Goal: Task Accomplishment & Management: Manage account settings

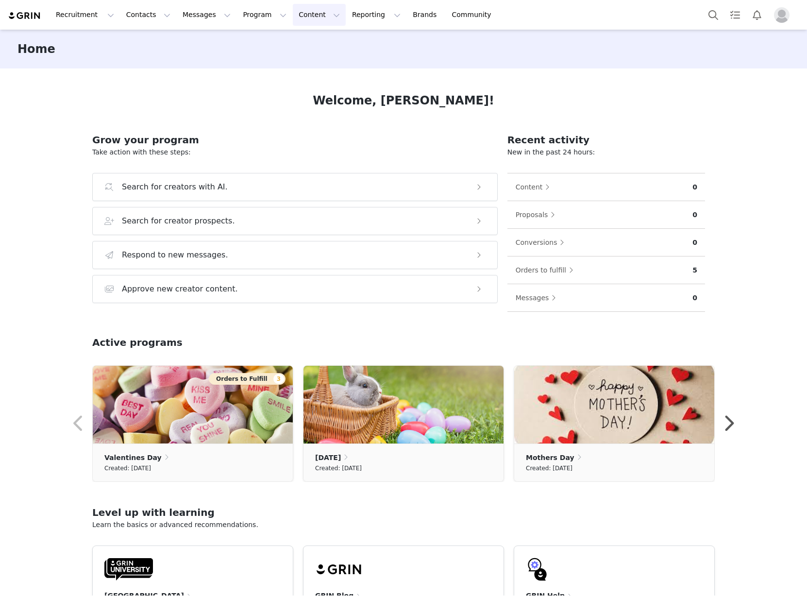
click at [296, 11] on button "Content Content" at bounding box center [319, 15] width 53 height 22
click at [212, 19] on button "Messages Messages" at bounding box center [207, 15] width 60 height 22
click at [238, 17] on button "Program Program" at bounding box center [264, 15] width 55 height 22
click at [246, 67] on link "Partnerships" at bounding box center [251, 61] width 77 height 18
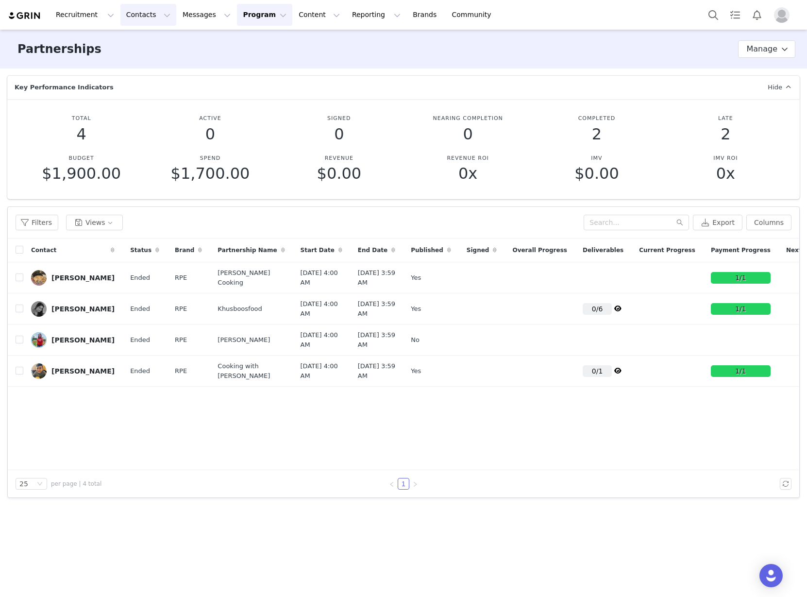
click at [141, 13] on button "Contacts Contacts" at bounding box center [148, 15] width 56 height 22
click at [135, 42] on p "Creators" at bounding box center [133, 43] width 29 height 10
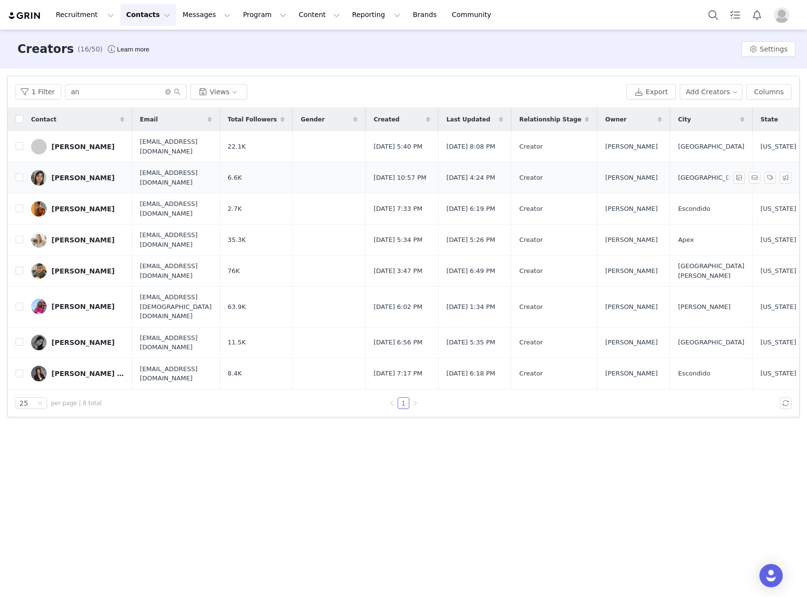
click at [80, 179] on div "[PERSON_NAME]" at bounding box center [82, 178] width 63 height 8
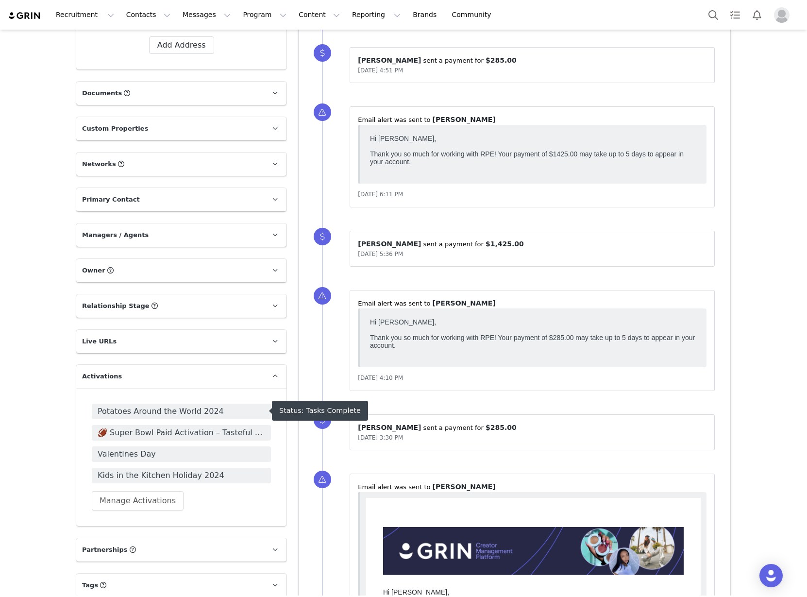
click at [146, 408] on span "Potatoes Around the World 2024" at bounding box center [182, 411] width 168 height 12
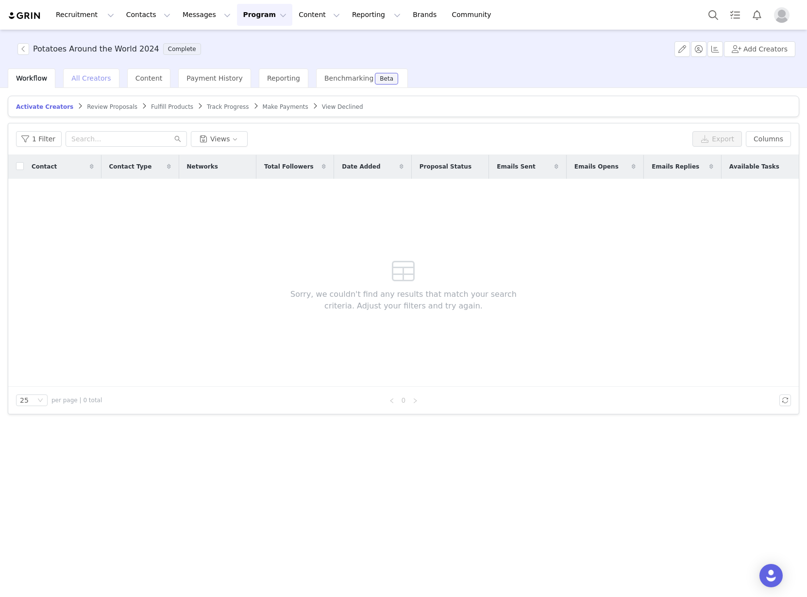
click at [90, 78] on span "All Creators" at bounding box center [90, 78] width 39 height 8
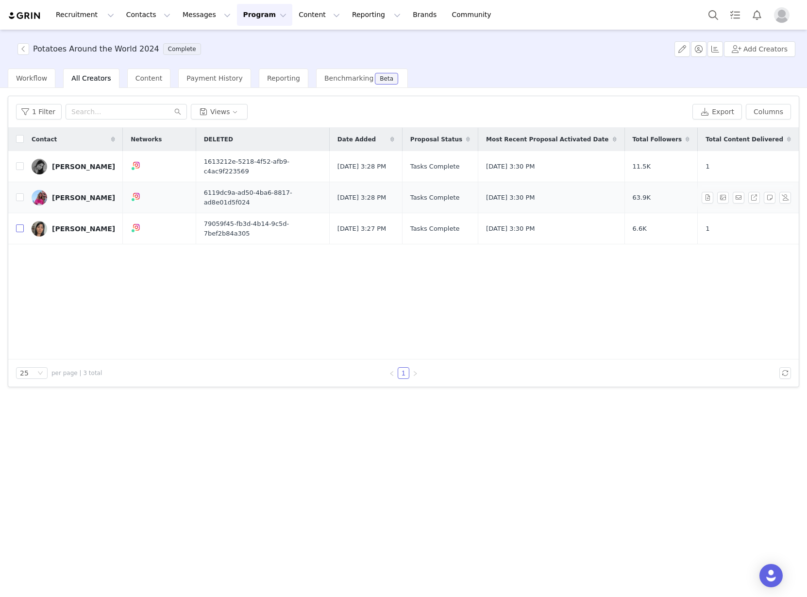
drag, startPoint x: 22, startPoint y: 222, endPoint x: 39, endPoint y: 212, distance: 19.8
click at [22, 224] on input "checkbox" at bounding box center [20, 228] width 8 height 8
checkbox input "true"
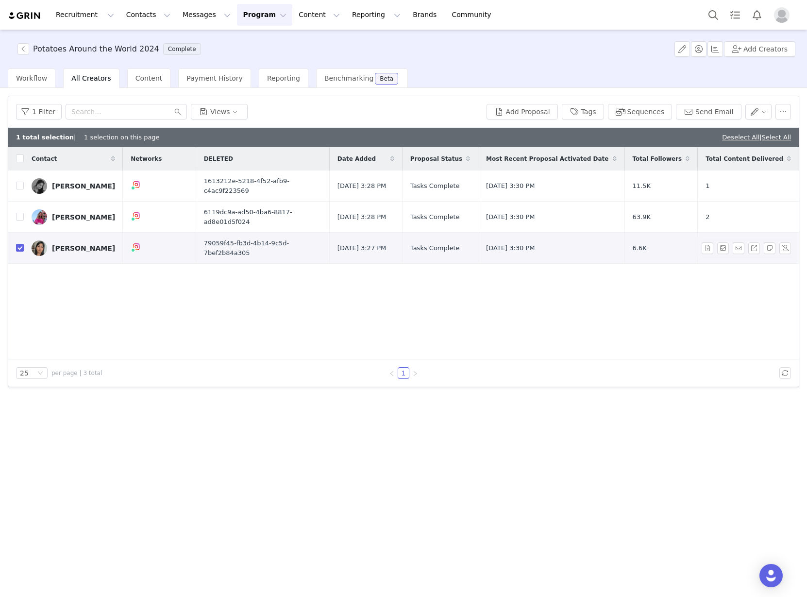
click at [72, 244] on div "[PERSON_NAME]" at bounding box center [83, 248] width 63 height 8
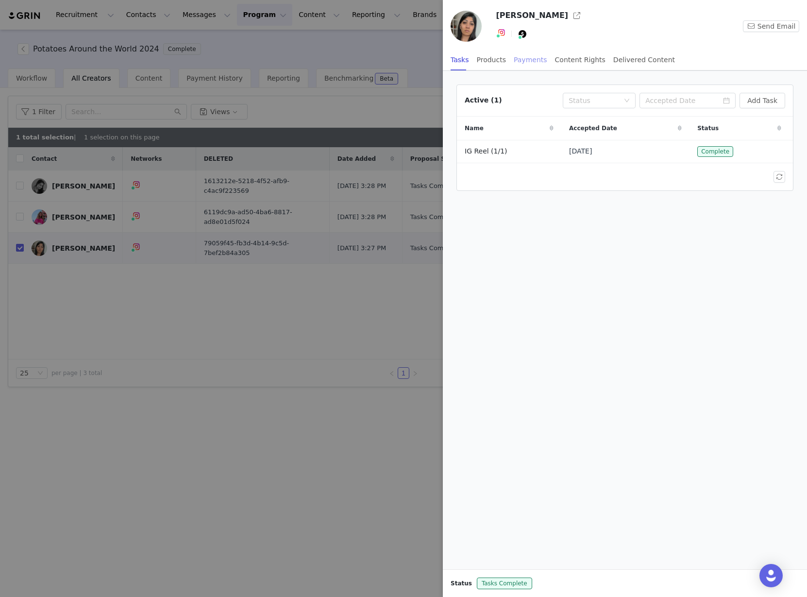
click at [525, 58] on div "Payments" at bounding box center [531, 60] width 34 height 22
click at [729, 100] on button "Manage Payments" at bounding box center [744, 101] width 81 height 16
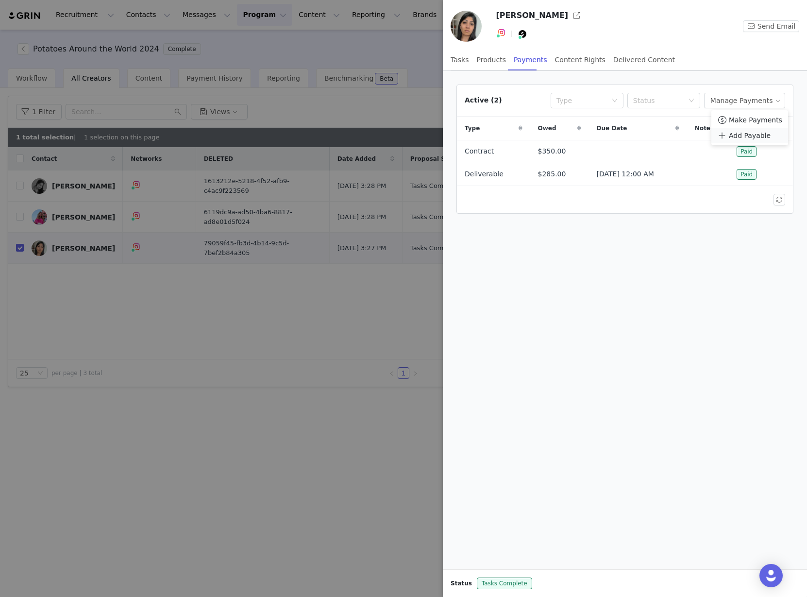
click at [729, 136] on span "Add Payable" at bounding box center [750, 135] width 42 height 11
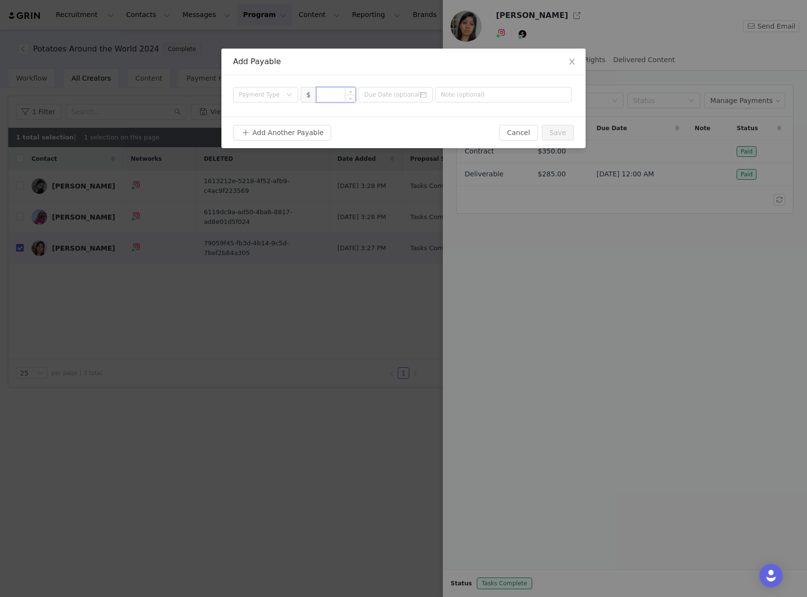
click at [338, 94] on input at bounding box center [336, 94] width 39 height 15
type input "285"
click at [449, 129] on div "Add Another Payable" at bounding box center [366, 133] width 266 height 16
click at [278, 96] on div "Payment Type" at bounding box center [260, 95] width 43 height 10
click at [269, 144] on li "Deliverable" at bounding box center [265, 145] width 65 height 16
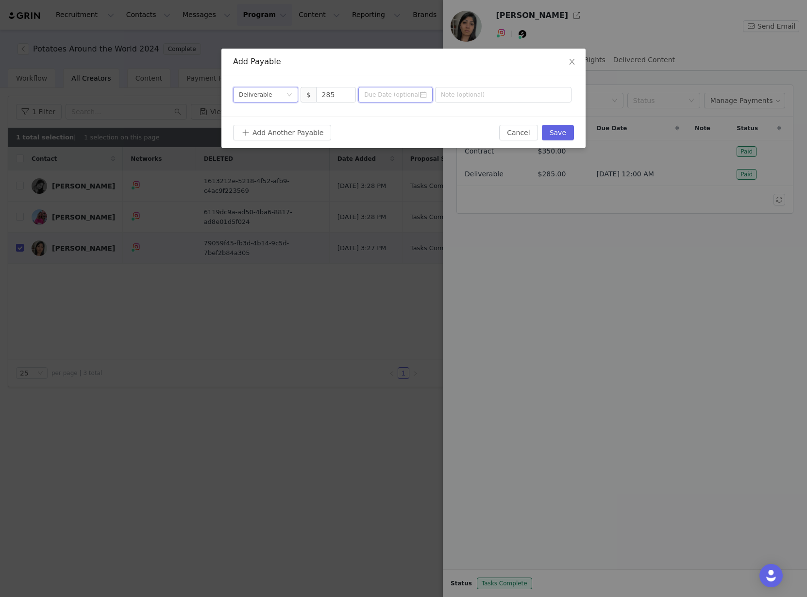
click at [419, 95] on input at bounding box center [395, 95] width 74 height 16
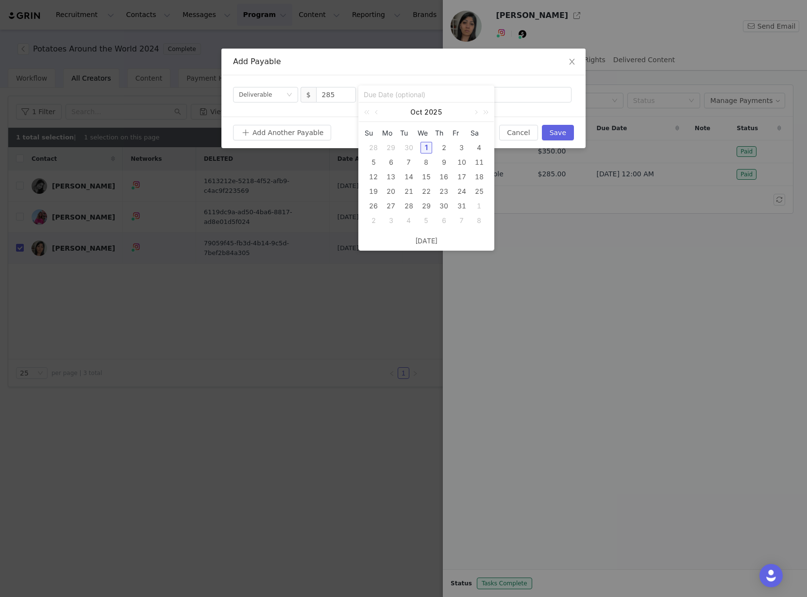
click at [428, 148] on div "1" at bounding box center [427, 148] width 12 height 12
type input "[DATE]"
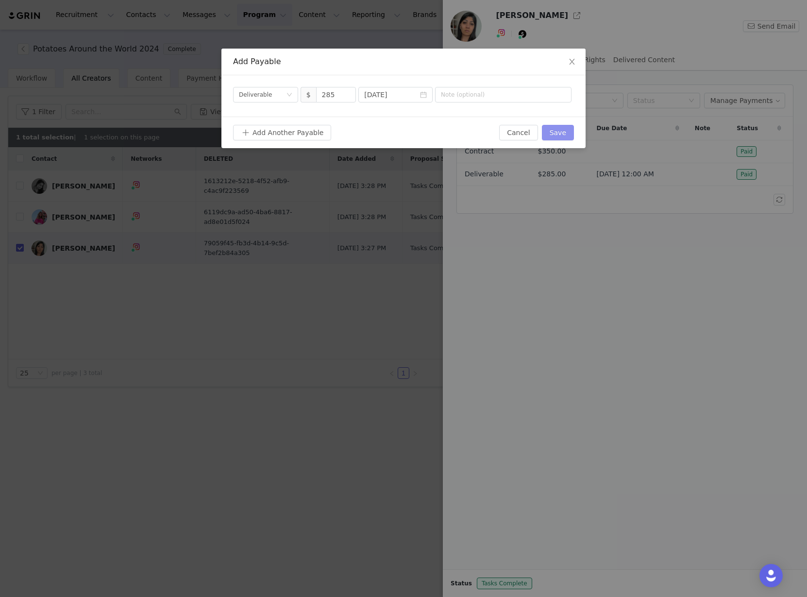
click at [554, 130] on button "Save" at bounding box center [558, 133] width 32 height 16
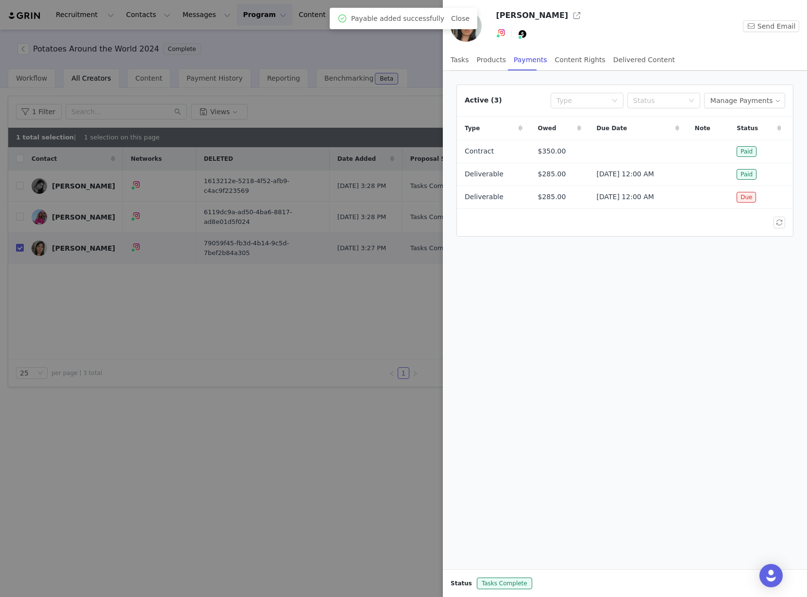
click at [360, 325] on div at bounding box center [403, 298] width 807 height 597
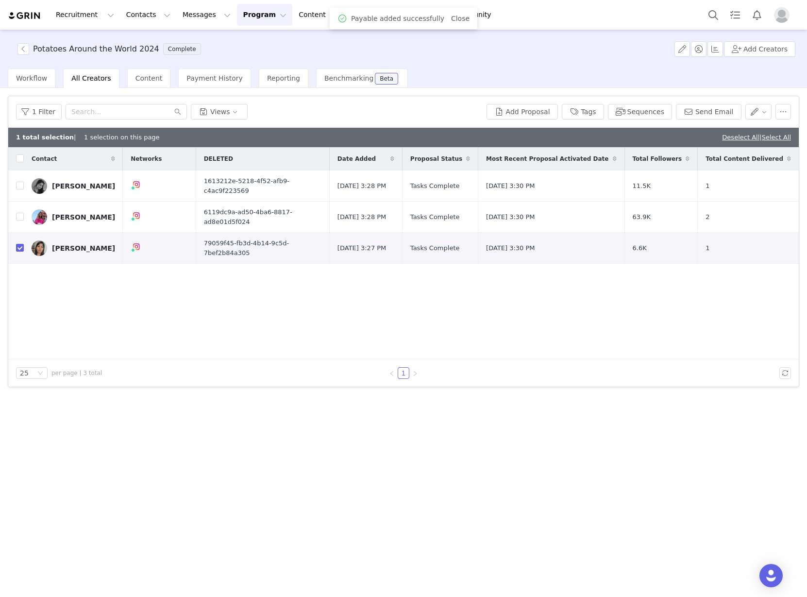
click at [790, 14] on button "Profile" at bounding box center [783, 15] width 31 height 16
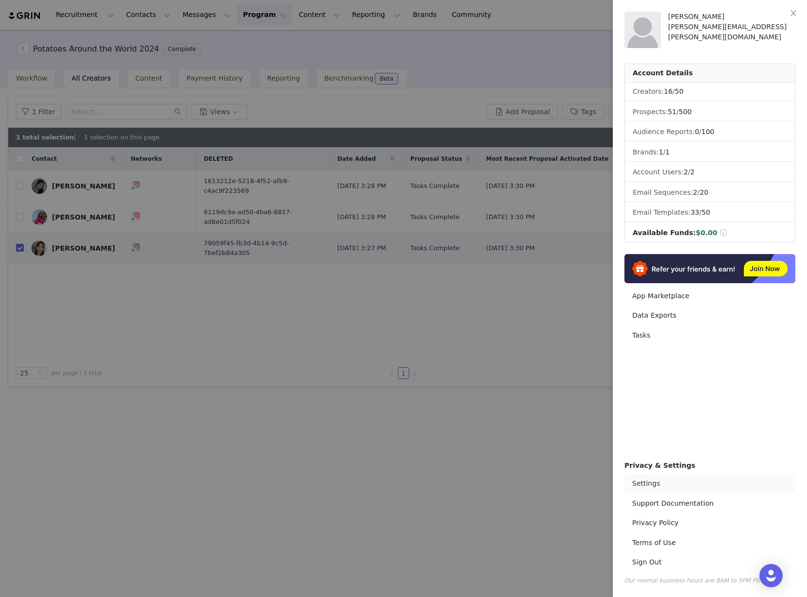
click at [654, 490] on link "Settings" at bounding box center [710, 483] width 171 height 18
select select "UTC"
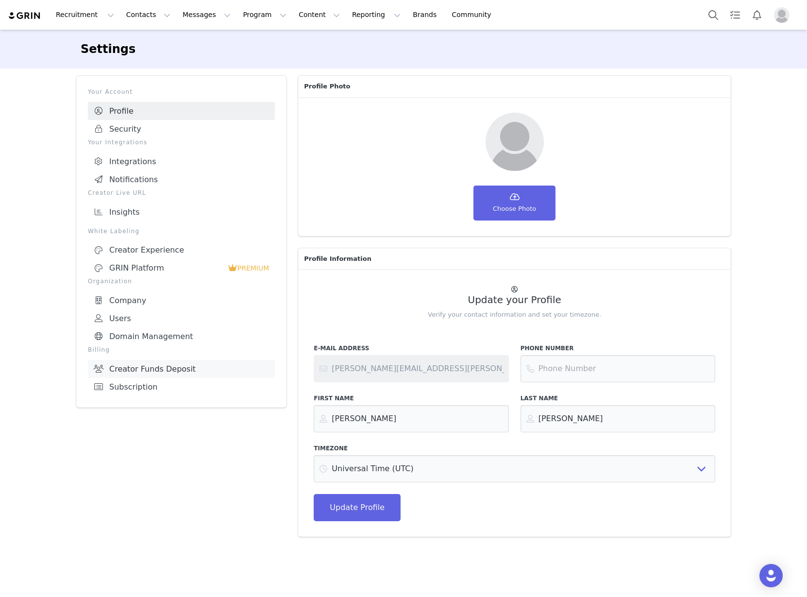
click at [143, 367] on link "Creator Funds Deposit" at bounding box center [181, 369] width 187 height 18
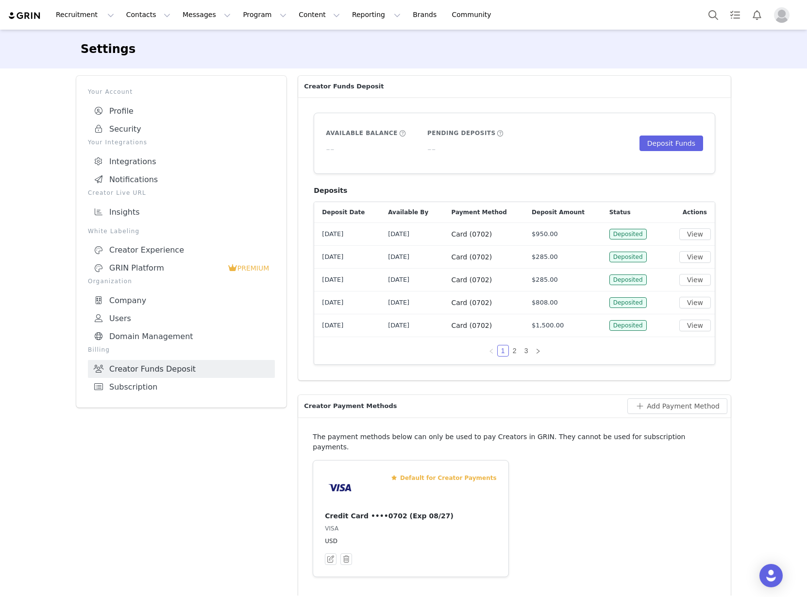
click at [678, 151] on div "Available Balance -- Pending Deposits -- Deposit Funds" at bounding box center [514, 144] width 377 height 30
click at [681, 140] on button "Deposit Funds" at bounding box center [672, 143] width 64 height 16
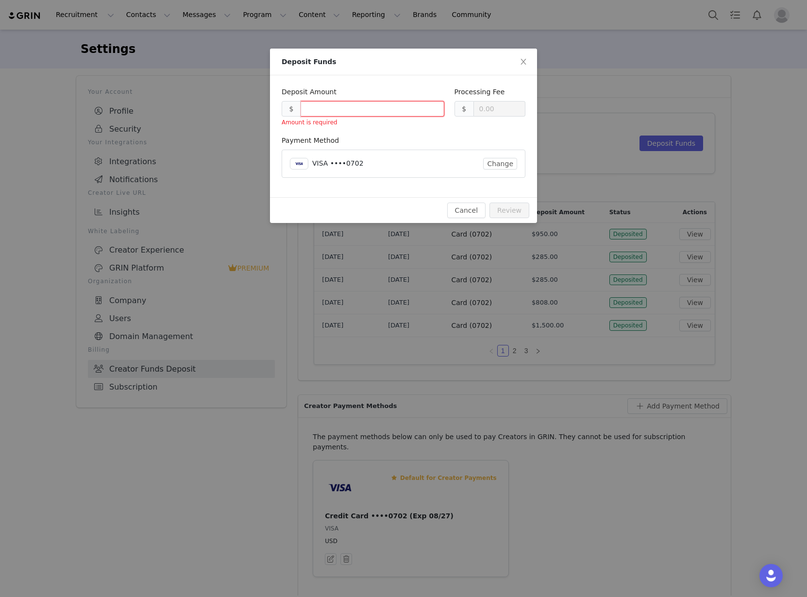
type input "0.30"
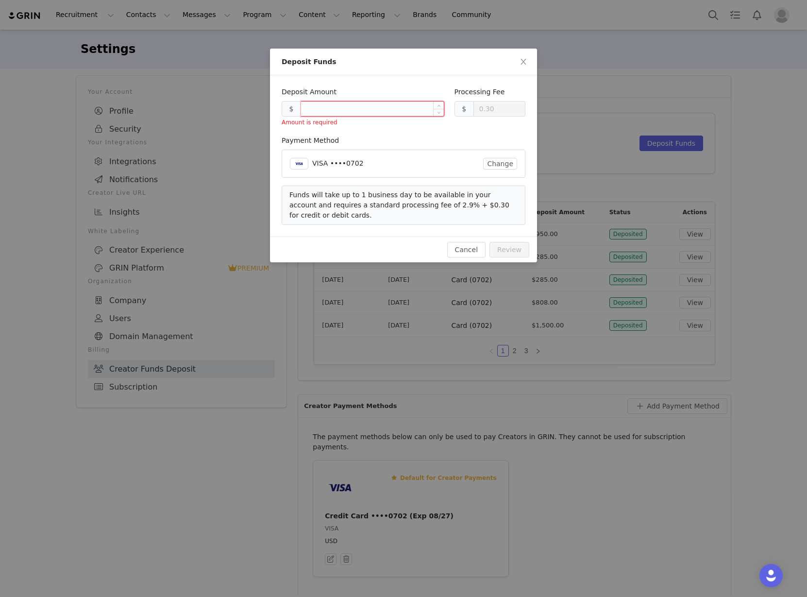
click at [400, 108] on input at bounding box center [372, 108] width 143 height 15
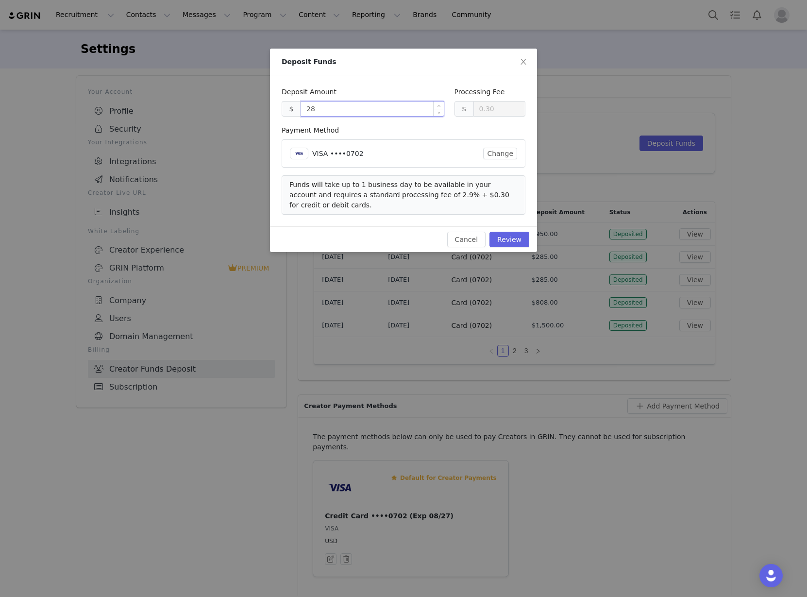
type input "285"
type input "8.57"
click at [501, 232] on button "Review" at bounding box center [510, 240] width 40 height 16
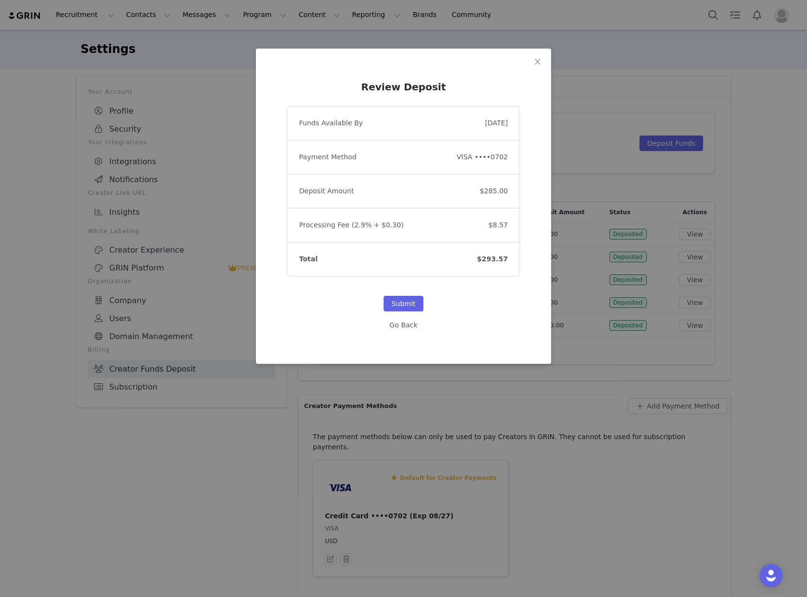
click at [402, 295] on div "Submit" at bounding box center [403, 296] width 233 height 41
click at [401, 303] on button "Submit" at bounding box center [404, 304] width 40 height 16
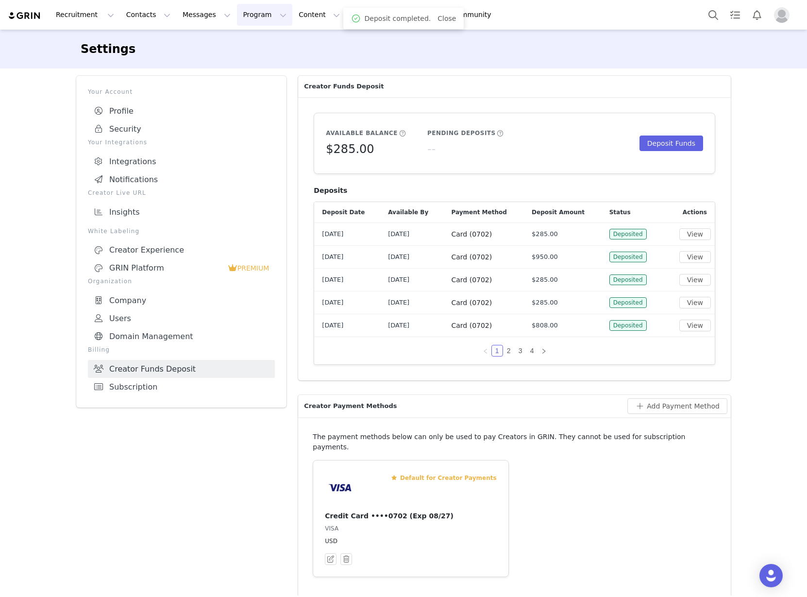
click at [237, 10] on button "Program Program" at bounding box center [264, 15] width 55 height 22
click at [242, 79] on p "Payments" at bounding box center [238, 79] width 34 height 10
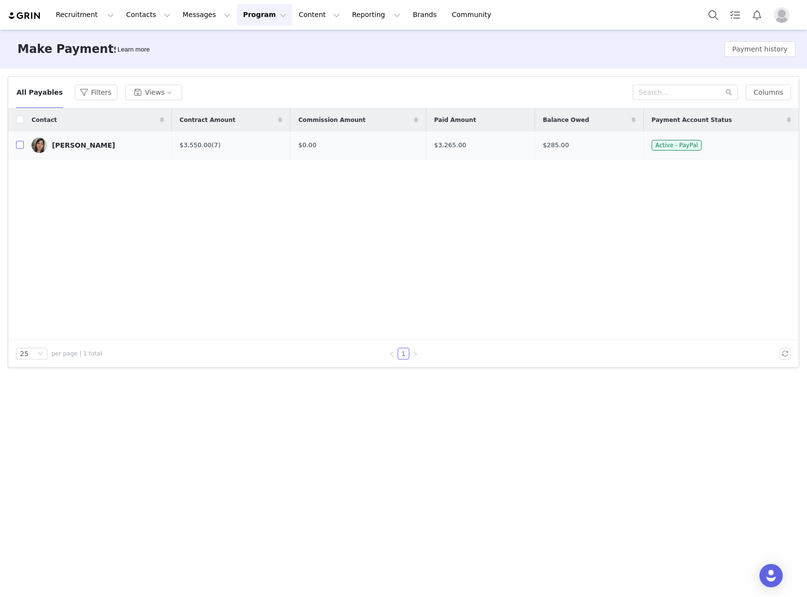
click at [19, 143] on input "checkbox" at bounding box center [20, 145] width 8 height 8
checkbox input "true"
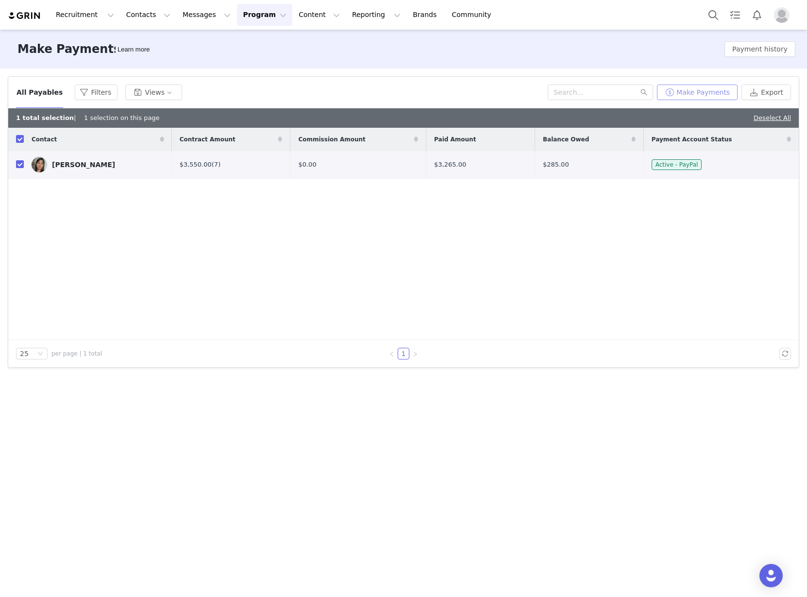
click at [698, 90] on button "Make Payments" at bounding box center [697, 92] width 81 height 16
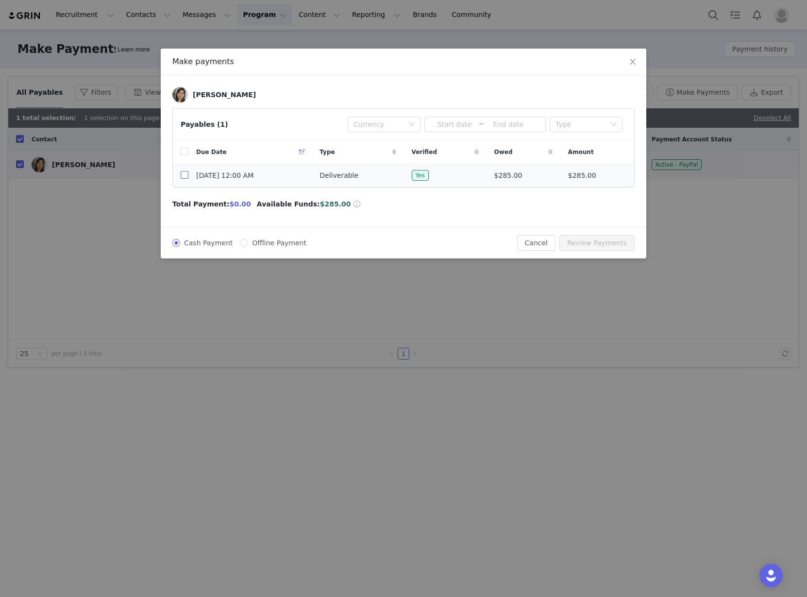
click at [185, 177] on input "checkbox" at bounding box center [185, 175] width 8 height 8
checkbox input "true"
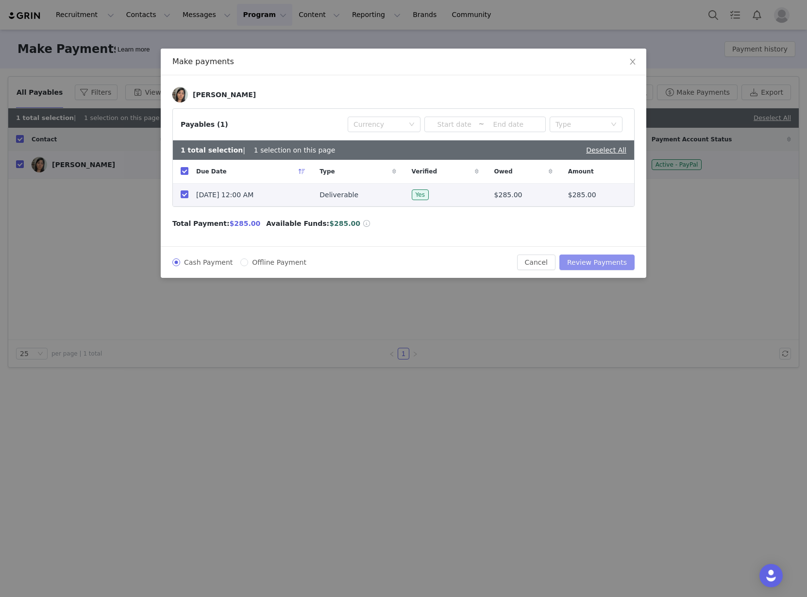
click at [599, 259] on button "Review Payments" at bounding box center [596, 262] width 75 height 16
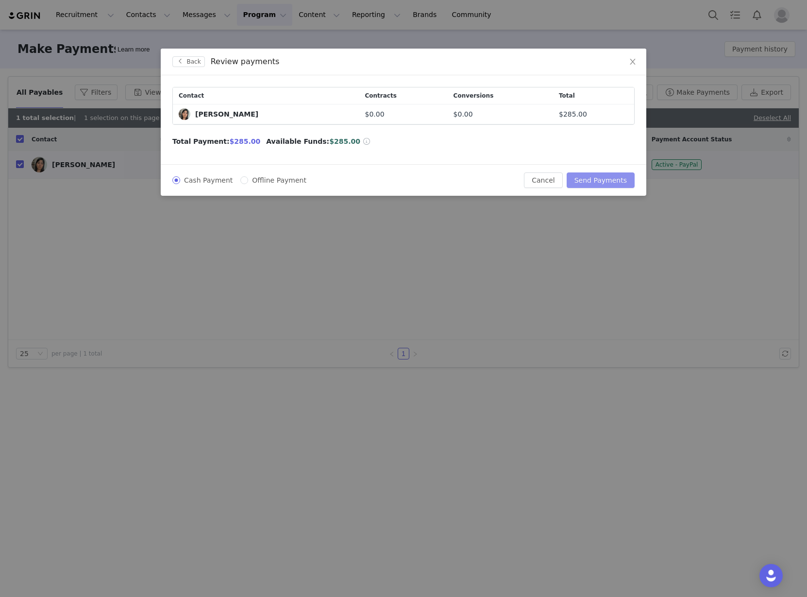
click at [614, 181] on button "Send Payments" at bounding box center [601, 180] width 68 height 16
